Goal: Information Seeking & Learning: Learn about a topic

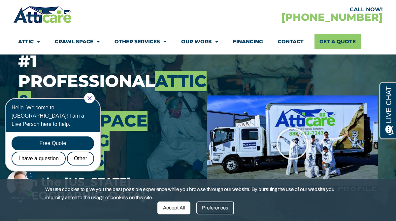
scroll to position [61, 0]
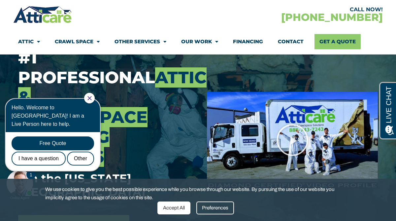
click at [172, 211] on div "Accept All" at bounding box center [174, 207] width 33 height 13
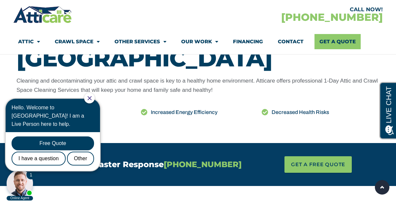
scroll to position [391, 0]
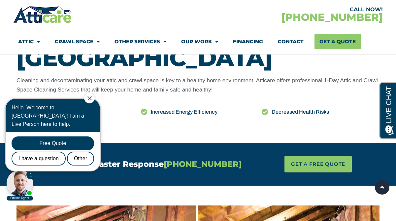
click at [92, 100] on icon "Close Chat" at bounding box center [90, 98] width 4 height 4
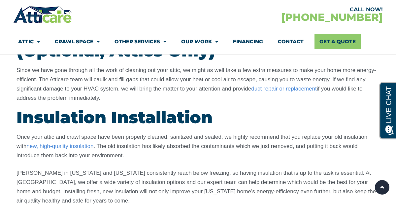
scroll to position [0, 0]
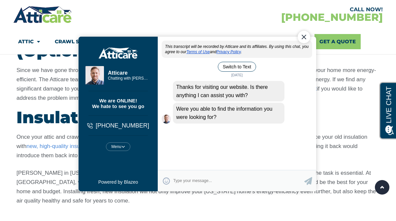
click at [305, 37] on div "Close Chat" at bounding box center [304, 36] width 13 height 13
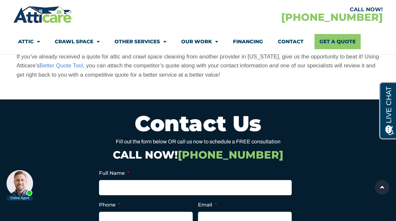
scroll to position [1874, 0]
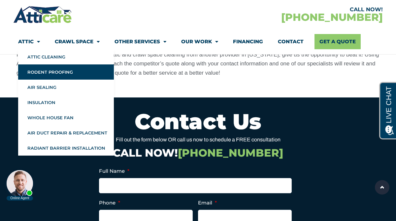
click at [45, 74] on link "Rodent Proofing" at bounding box center [66, 71] width 96 height 15
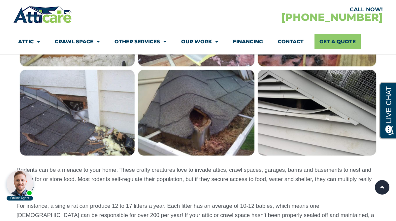
scroll to position [580, 0]
